Goal: Transaction & Acquisition: Download file/media

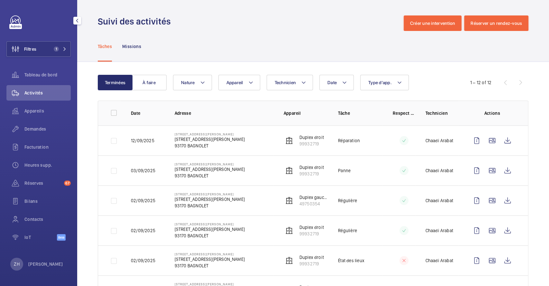
scroll to position [43, 0]
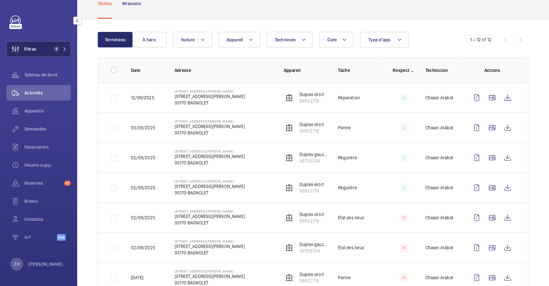
drag, startPoint x: 38, startPoint y: 45, endPoint x: 62, endPoint y: 47, distance: 24.2
click at [38, 45] on button "Filtres 1" at bounding box center [38, 48] width 64 height 15
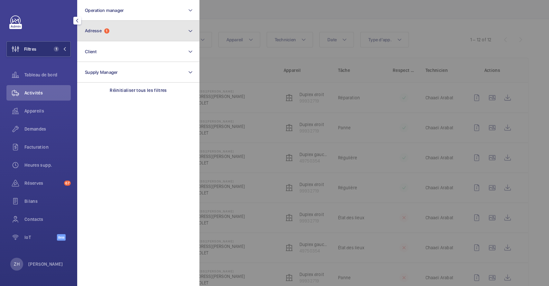
click at [130, 30] on button "Adresse 1" at bounding box center [138, 31] width 122 height 21
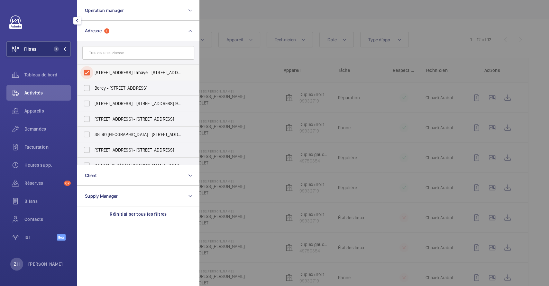
click at [89, 71] on input "9 Rue Adélaïde Lahaye - 9 Rue Adélaïde Lahaye, BAGNOLET 93170" at bounding box center [86, 72] width 13 height 13
checkbox input "false"
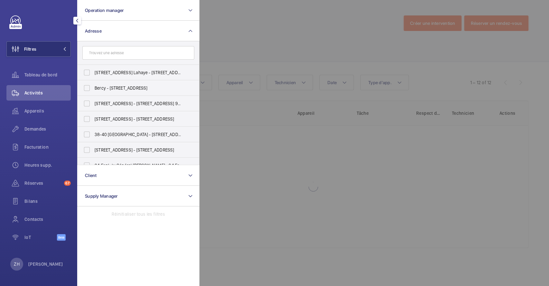
drag, startPoint x: 260, startPoint y: 23, endPoint x: 198, endPoint y: 35, distance: 63.3
click at [260, 23] on div at bounding box center [474, 143] width 549 height 286
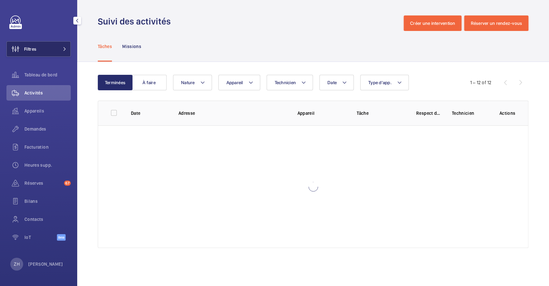
click at [44, 51] on button "Filtres" at bounding box center [38, 48] width 64 height 15
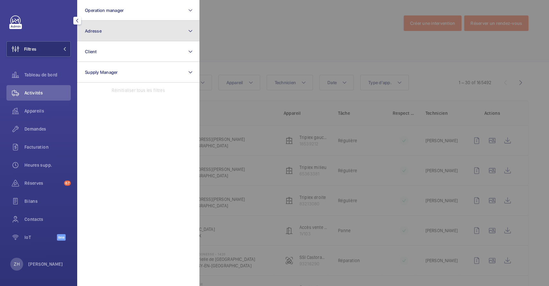
click at [124, 31] on button "Adresse" at bounding box center [138, 31] width 122 height 21
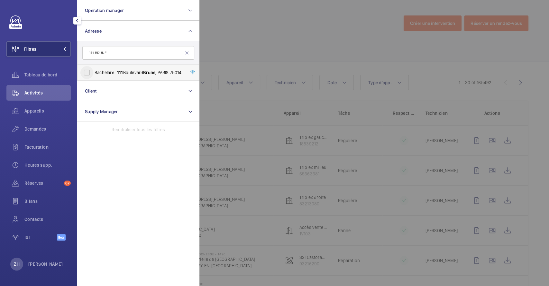
type input "111 BRUNE"
click at [86, 74] on input "Bachelard - 111 Boulevard Brune , PARIS 75014" at bounding box center [86, 72] width 13 height 13
checkbox input "true"
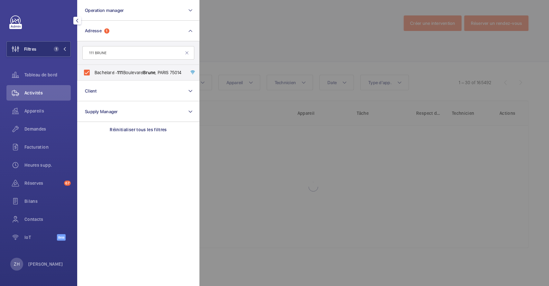
click at [257, 27] on div at bounding box center [474, 143] width 549 height 286
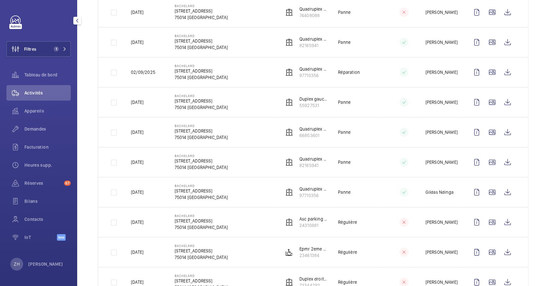
scroll to position [129, 0]
click at [32, 126] on span "Demandes" at bounding box center [47, 129] width 46 height 6
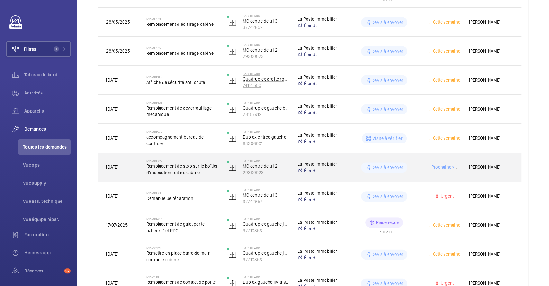
scroll to position [423, 0]
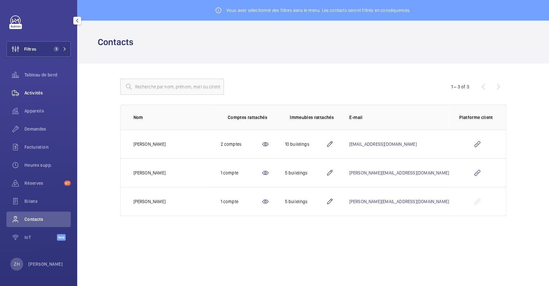
click at [37, 91] on span "Activités" at bounding box center [47, 92] width 46 height 6
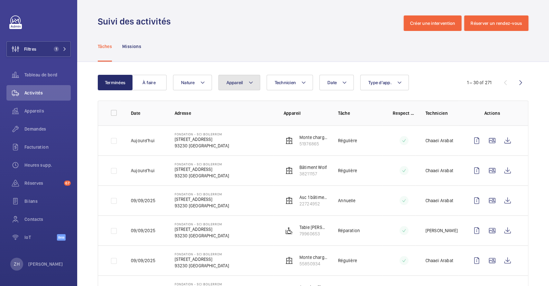
click at [253, 85] on button "Appareil" at bounding box center [240, 82] width 42 height 15
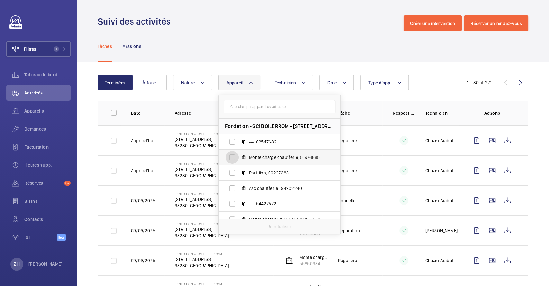
drag, startPoint x: 233, startPoint y: 154, endPoint x: 234, endPoint y: 151, distance: 3.3
click at [233, 155] on input "Monte charge chaufferie, 51976865" at bounding box center [232, 157] width 13 height 13
checkbox input "true"
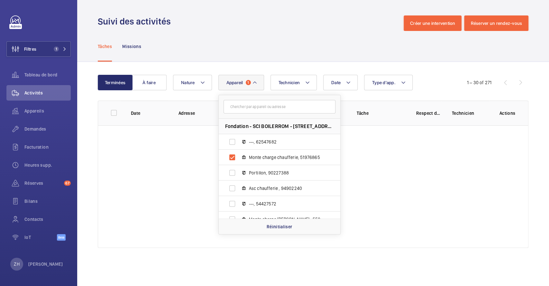
click at [274, 47] on div "Tâches Missions" at bounding box center [313, 46] width 431 height 31
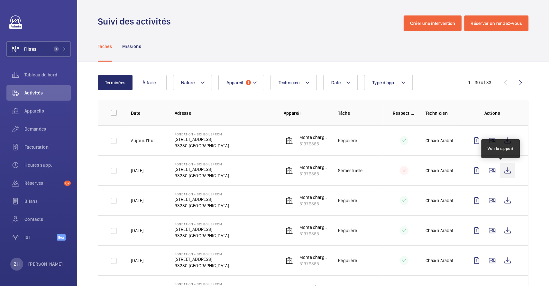
click at [501, 168] on wm-front-icon-button at bounding box center [507, 170] width 15 height 15
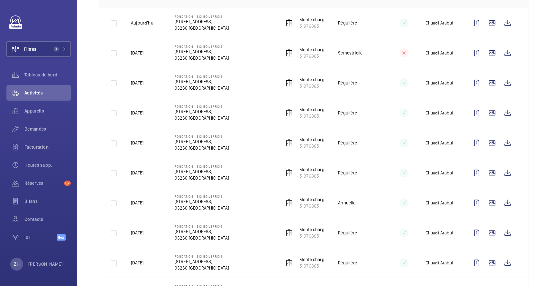
scroll to position [129, 0]
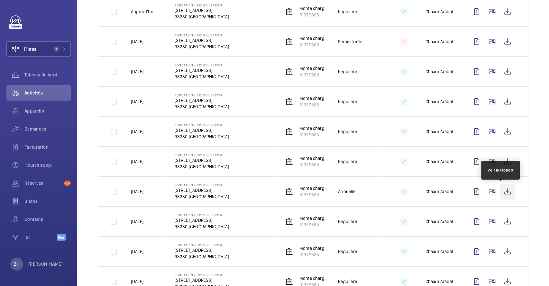
click at [501, 190] on wm-front-icon-button at bounding box center [507, 190] width 15 height 15
drag, startPoint x: 45, startPoint y: 200, endPoint x: 69, endPoint y: 201, distance: 24.2
click at [45, 200] on span "Bilans" at bounding box center [47, 201] width 46 height 6
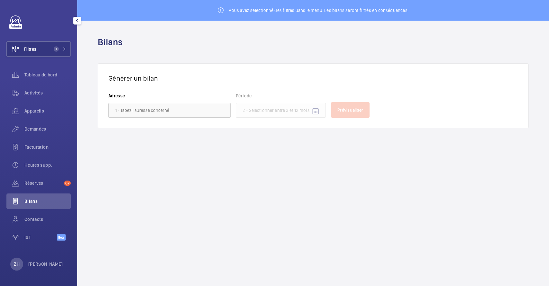
drag, startPoint x: 36, startPoint y: 216, endPoint x: 72, endPoint y: 210, distance: 37.2
click at [36, 216] on span "Contacts" at bounding box center [47, 219] width 46 height 6
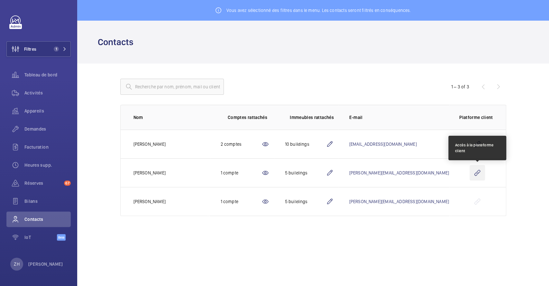
click at [476, 169] on wm-front-icon-button at bounding box center [477, 172] width 15 height 15
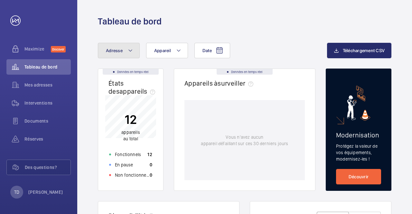
click at [131, 50] on mat-icon at bounding box center [130, 51] width 5 height 8
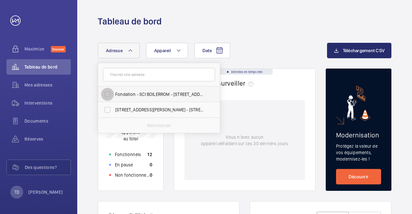
click at [111, 95] on input "Fondation - SCI BOILERROM - [STREET_ADDRESS]" at bounding box center [107, 94] width 13 height 13
checkbox input "true"
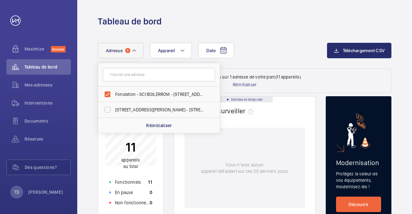
drag, startPoint x: 267, startPoint y: 32, endPoint x: 253, endPoint y: 43, distance: 17.6
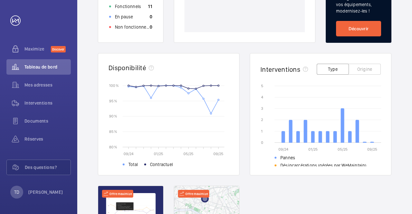
scroll to position [193, 0]
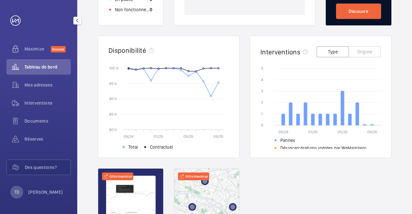
drag, startPoint x: 39, startPoint y: 118, endPoint x: 56, endPoint y: 113, distance: 17.7
click at [39, 119] on span "Documents" at bounding box center [47, 121] width 46 height 6
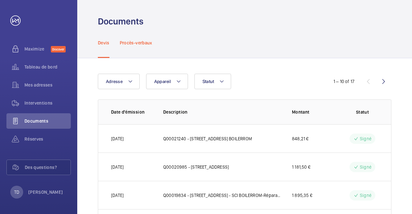
click at [143, 42] on p "Procès-verbaux" at bounding box center [136, 43] width 33 height 6
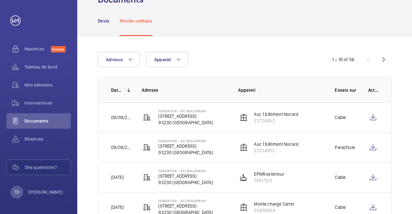
scroll to position [32, 0]
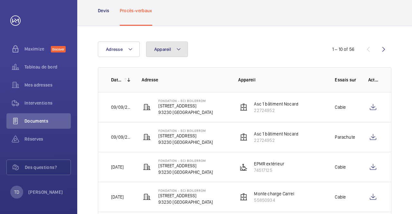
click at [176, 48] on mat-icon at bounding box center [178, 49] width 5 height 8
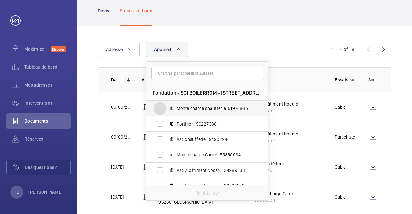
click at [156, 108] on input "Monte charge chaufferie, 51976865" at bounding box center [160, 108] width 13 height 13
checkbox input "true"
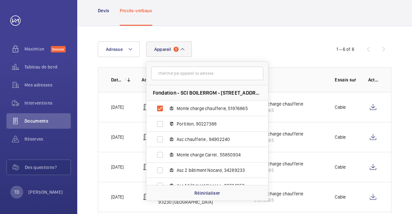
click at [246, 30] on div "Adresse Appareil 1 Fondation - SCI BOILERROM - [STREET_ADDRESS] Monte charge ch…" at bounding box center [244, 156] width 335 height 261
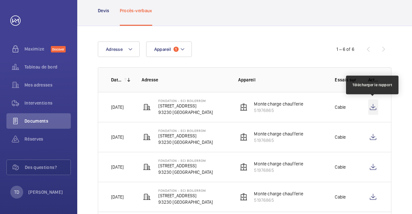
click at [374, 106] on wm-front-icon-button at bounding box center [373, 106] width 10 height 15
